Goal: Information Seeking & Learning: Learn about a topic

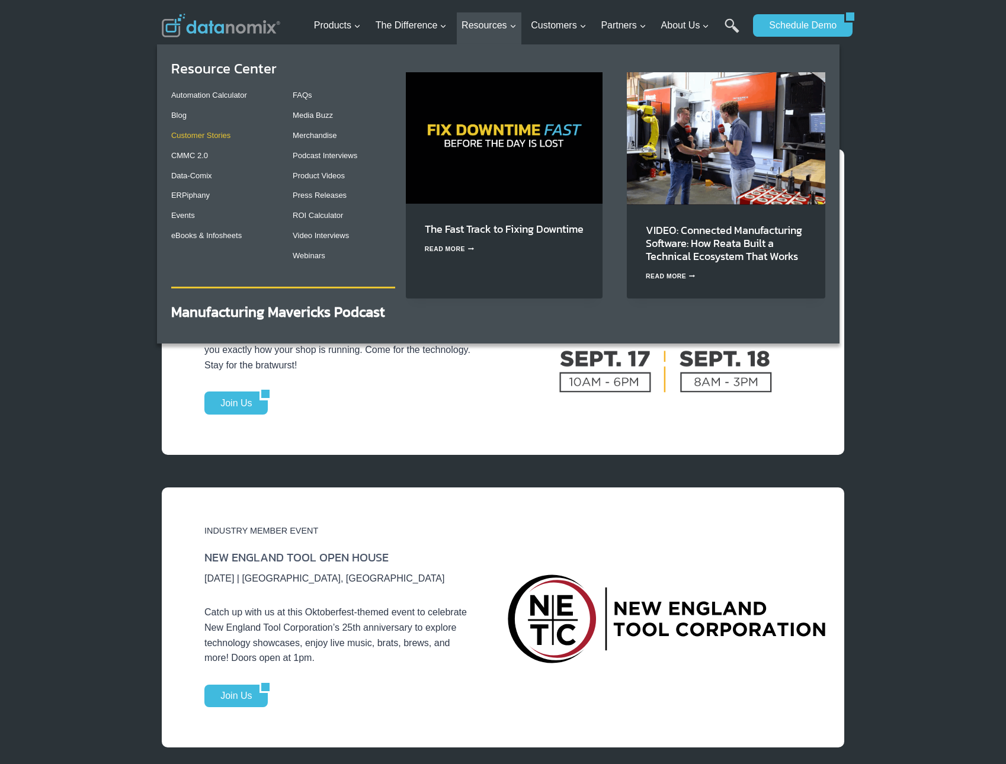
click at [184, 137] on link "Customer Stories" at bounding box center [200, 135] width 59 height 9
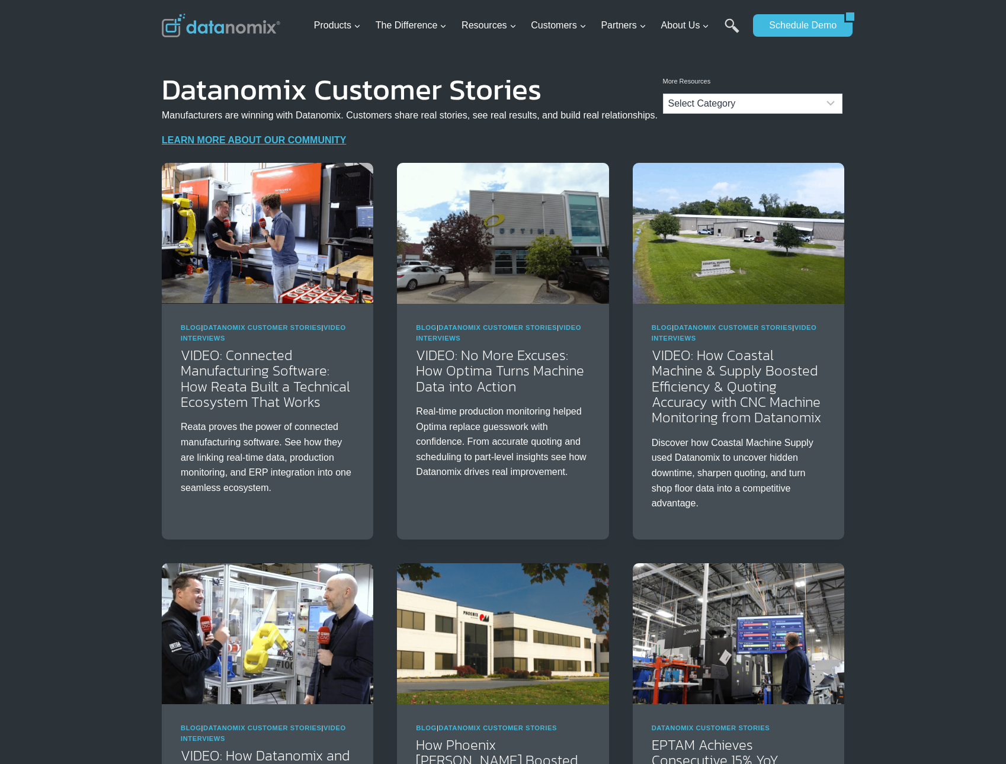
click at [321, 213] on img at bounding box center [267, 233] width 211 height 141
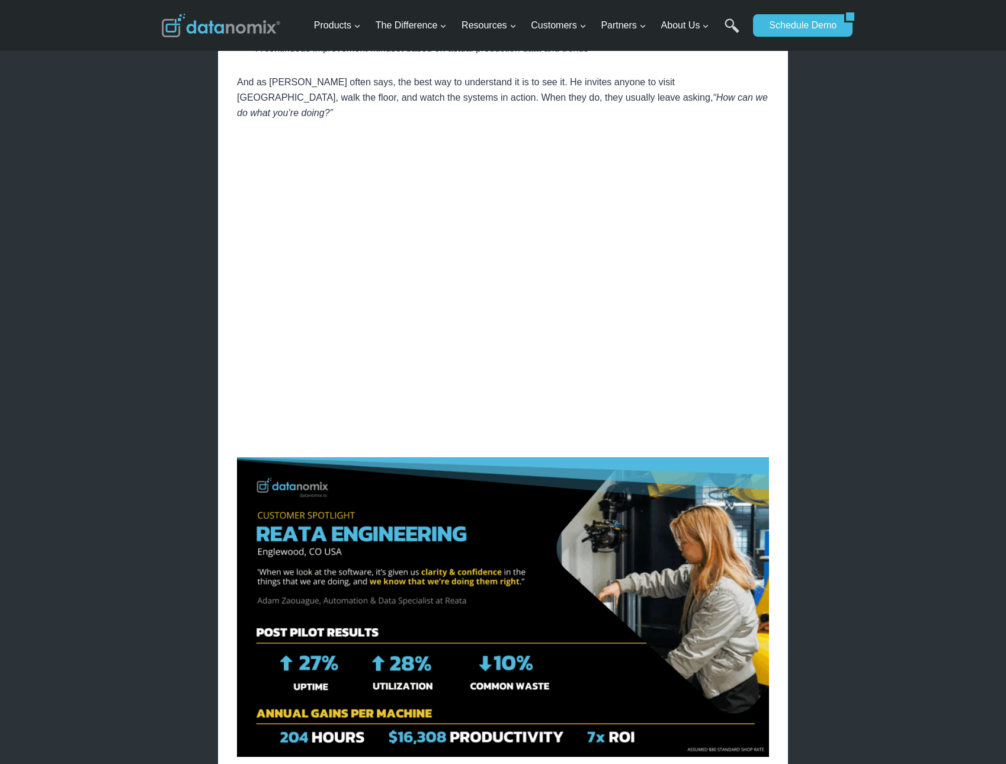
scroll to position [1362, 0]
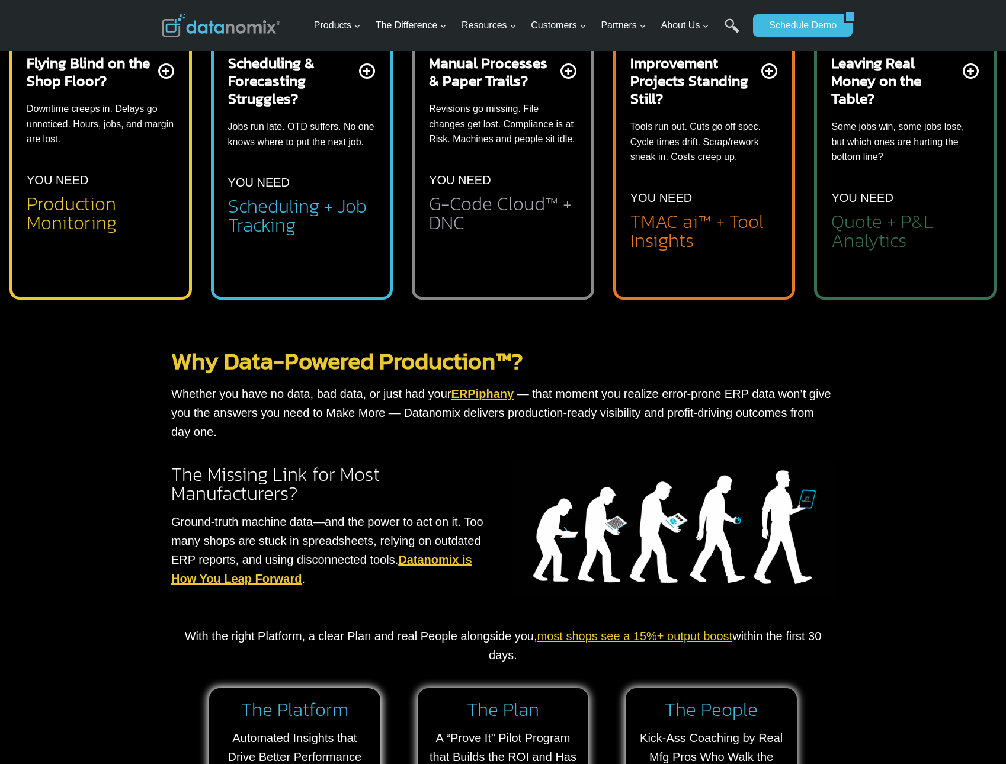
scroll to position [533, 0]
